Goal: Information Seeking & Learning: Learn about a topic

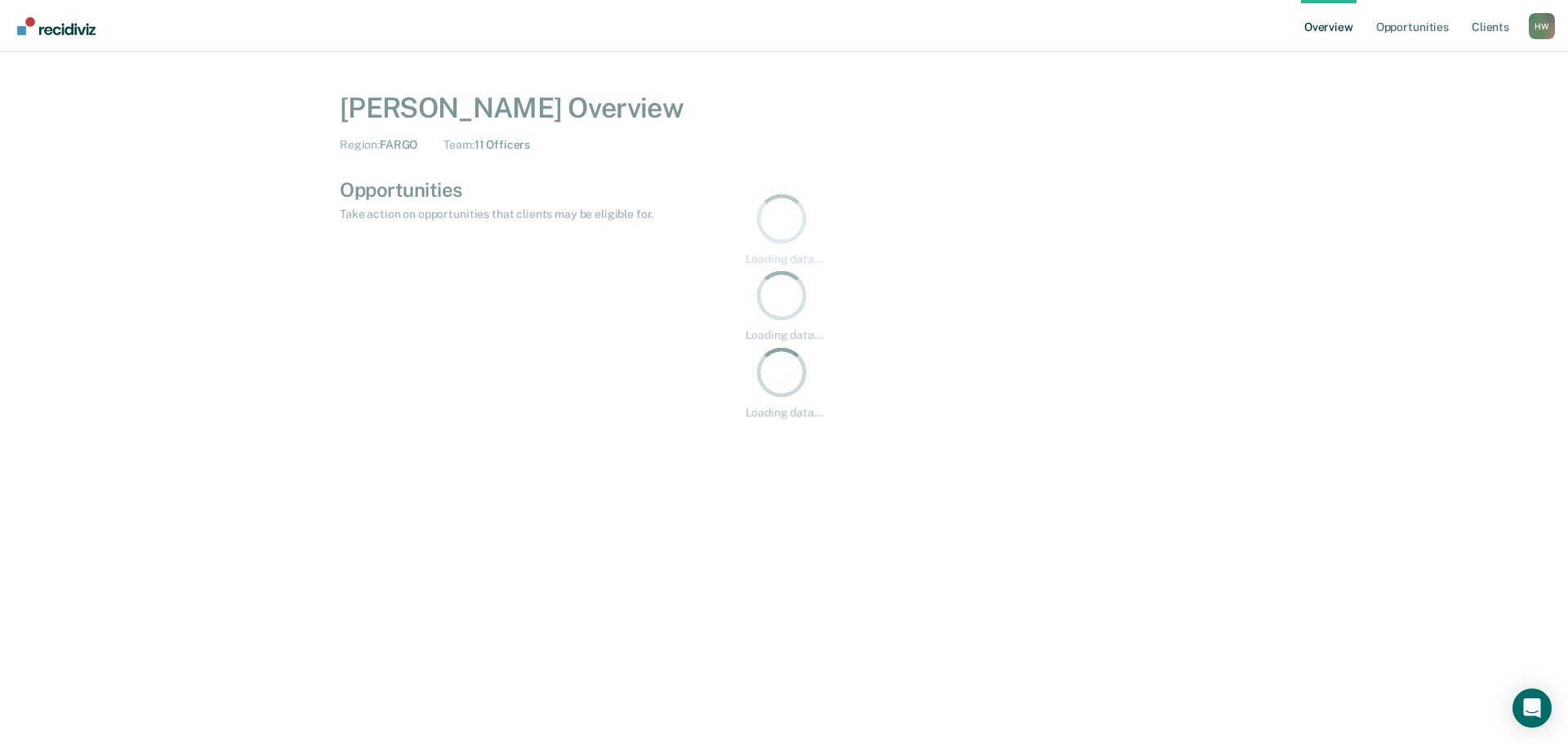
click at [1545, 25] on div "Overview Opportunities Client s [PERSON_NAME] [PERSON_NAME] Profile How it work…" at bounding box center [784, 26] width 1568 height 52
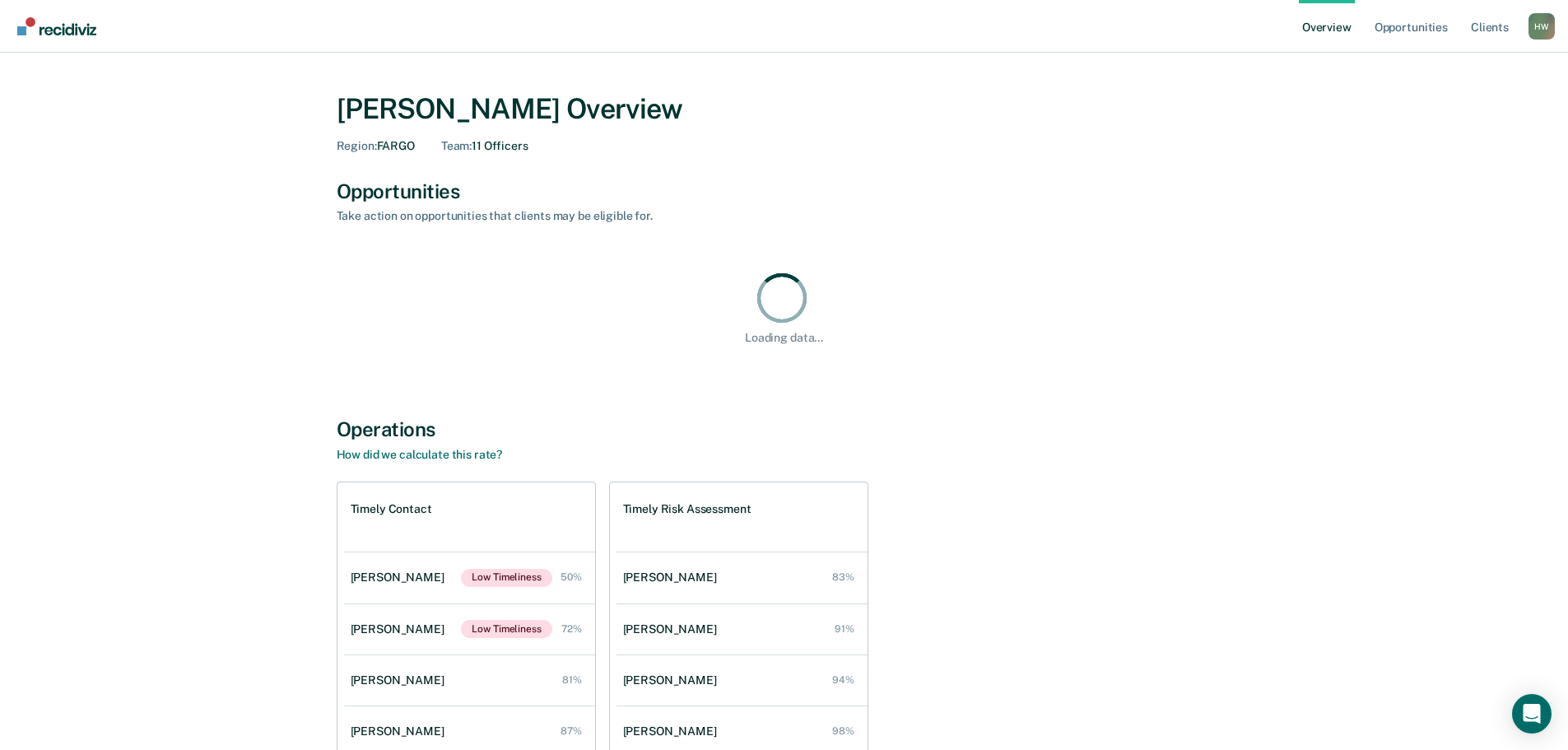
click at [1550, 30] on div "H W" at bounding box center [1542, 26] width 26 height 26
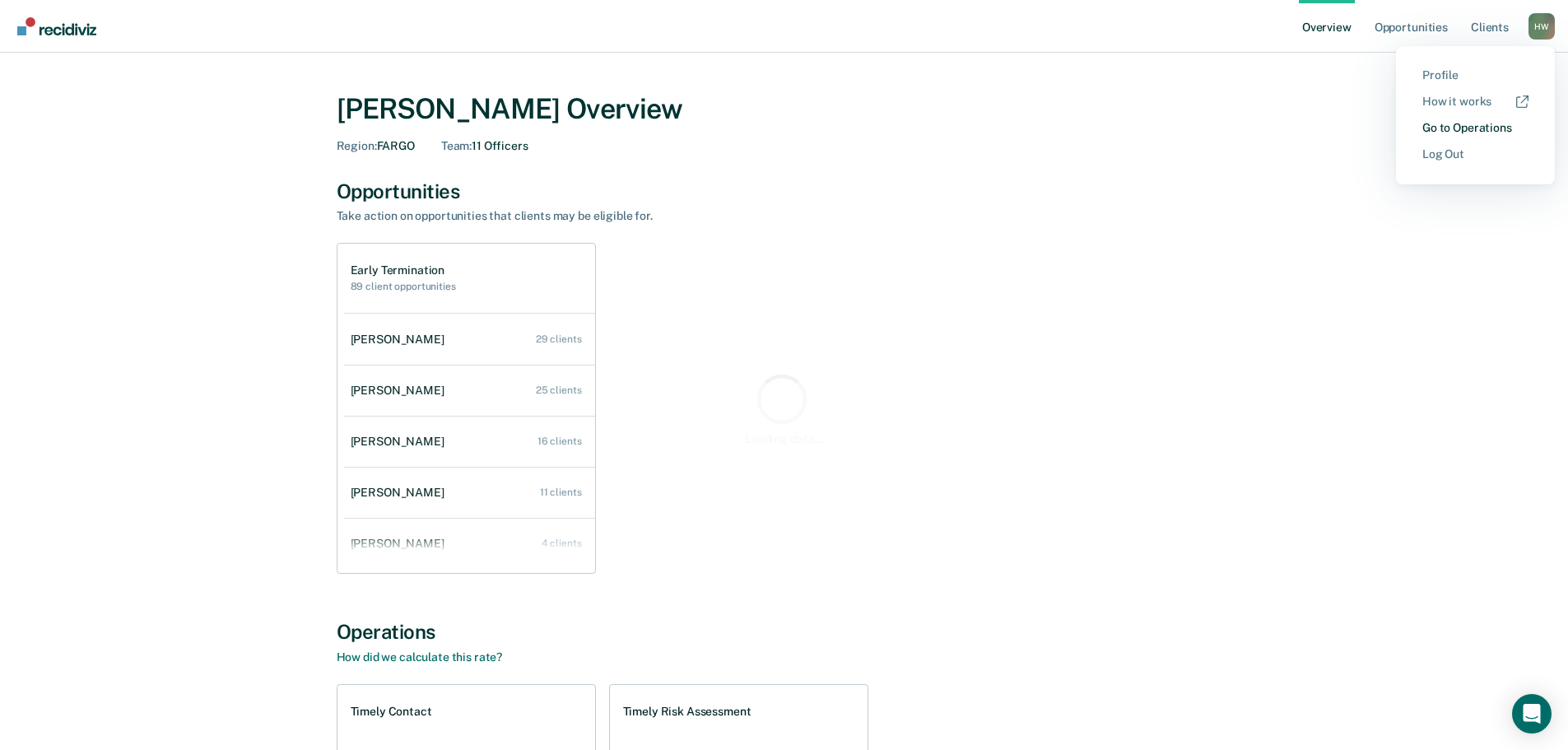
click at [1475, 122] on link "Go to Operations" at bounding box center [1475, 128] width 106 height 14
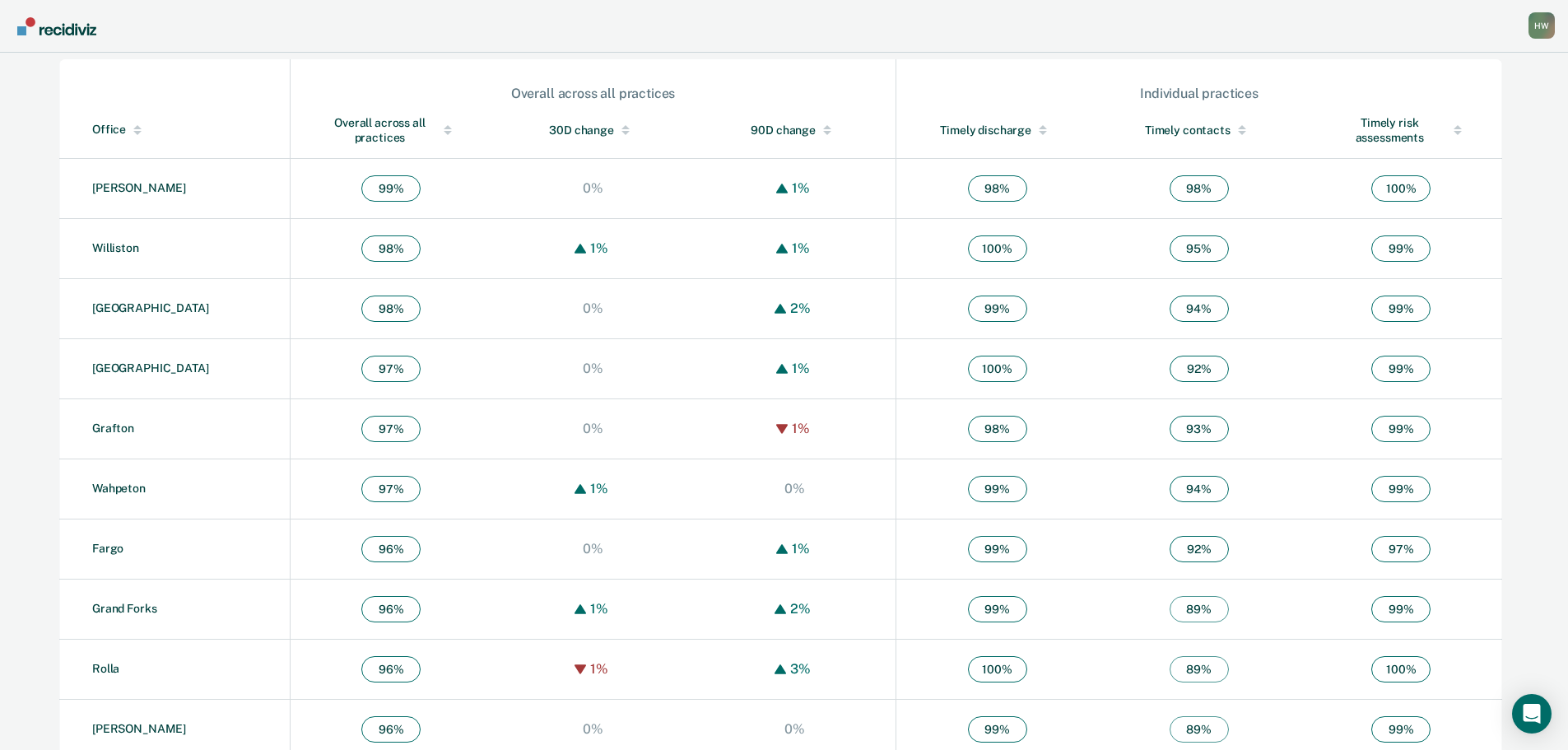
scroll to position [577, 0]
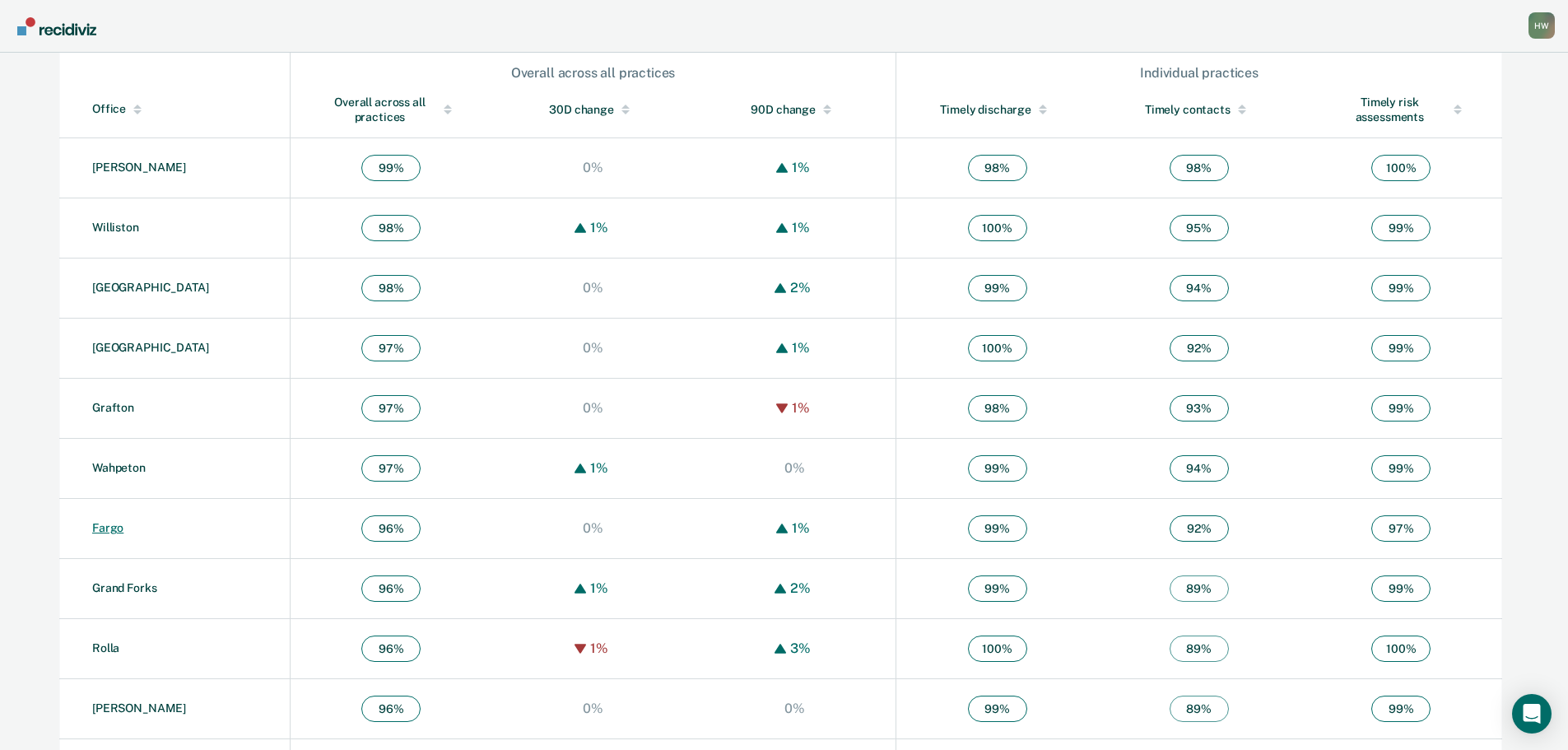
click at [99, 524] on link "Fargo" at bounding box center [108, 528] width 32 height 14
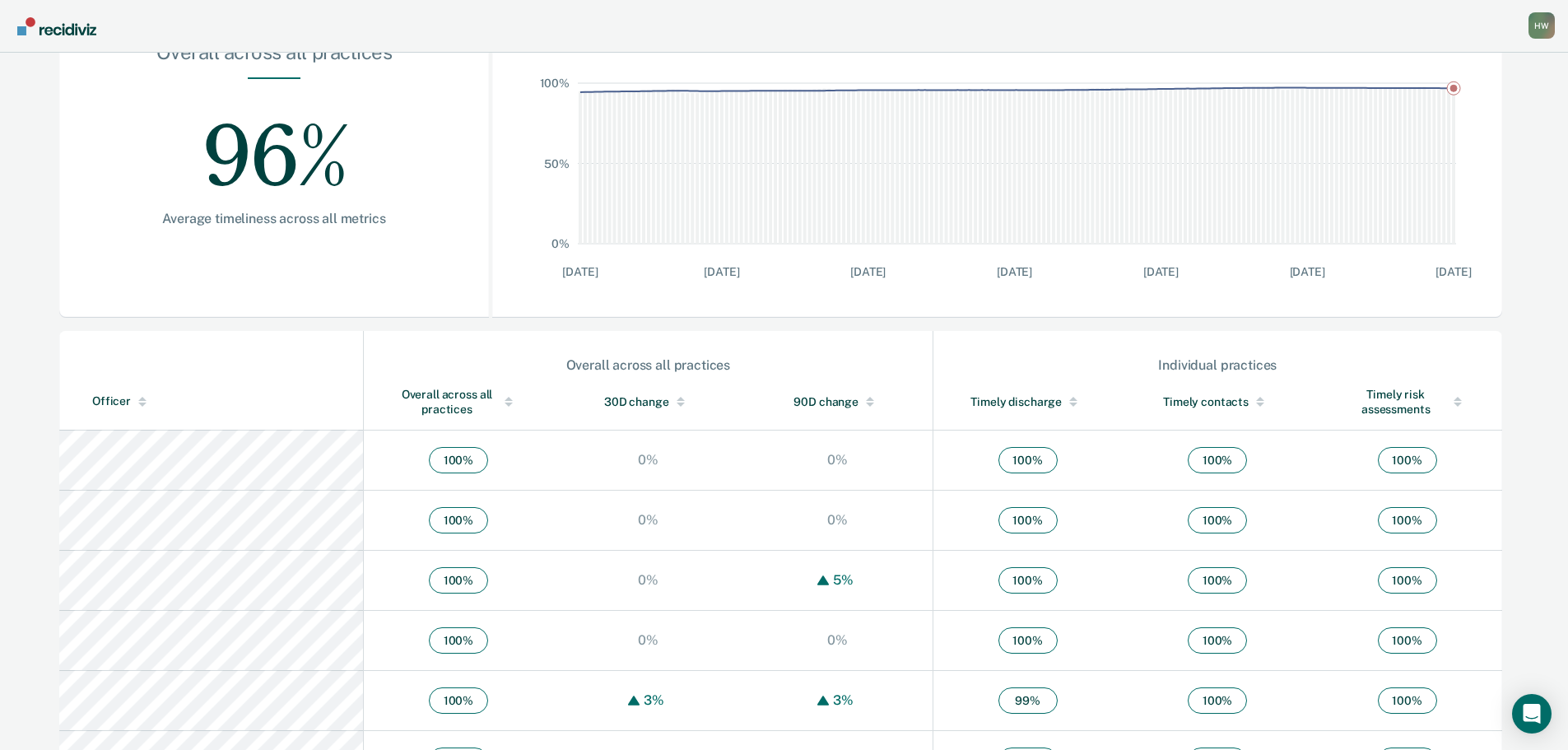
scroll to position [200, 0]
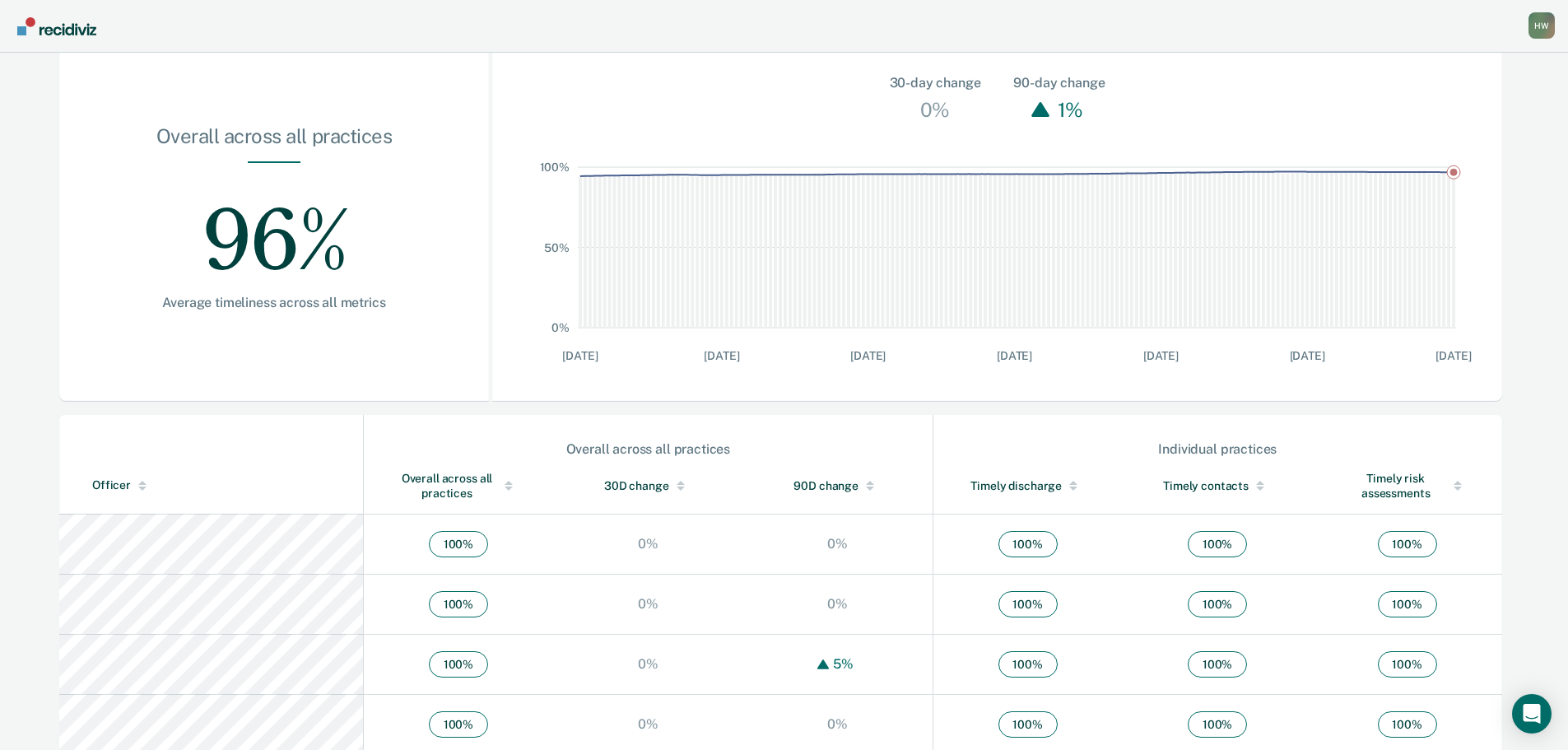
scroll to position [577, 0]
